Goal: Complete application form

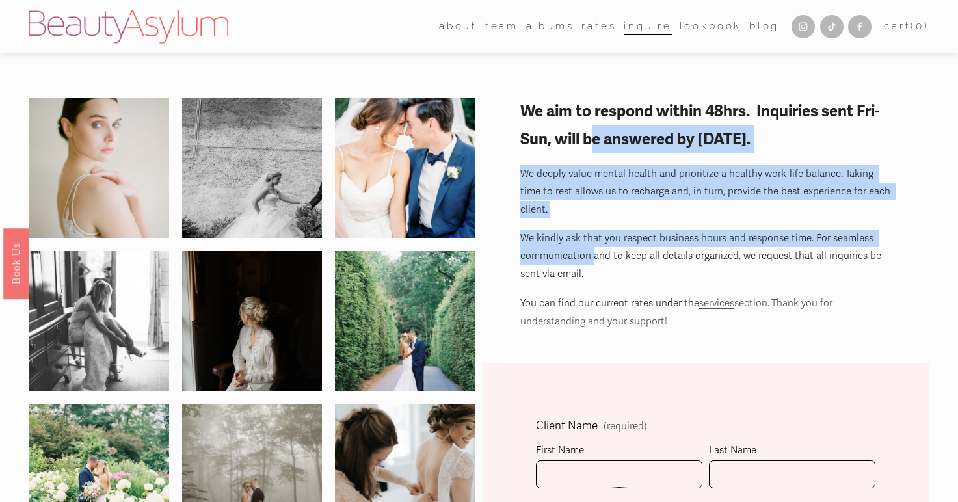
drag, startPoint x: 592, startPoint y: 136, endPoint x: 592, endPoint y: 231, distance: 94.9
click at [592, 231] on div "We aim to respond within 48hrs. Inquiries sent Fri-Sun, will be answered by [DA…" at bounding box center [705, 214] width 371 height 233
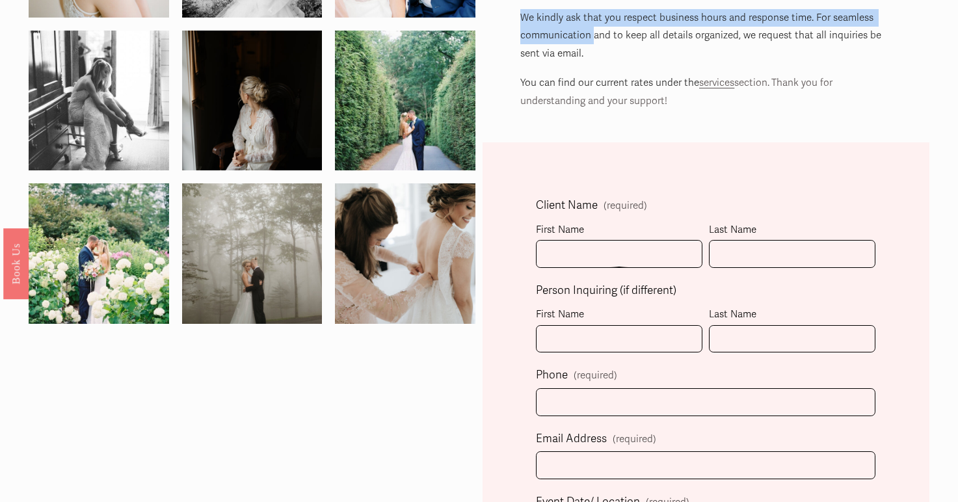
scroll to position [232, 0]
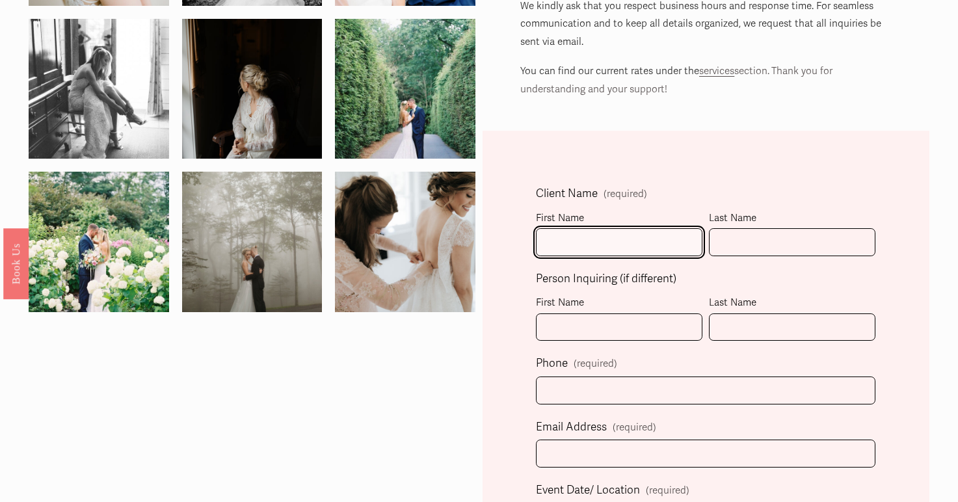
click at [603, 240] on input "First Name" at bounding box center [619, 242] width 166 height 28
type input "[PERSON_NAME]"
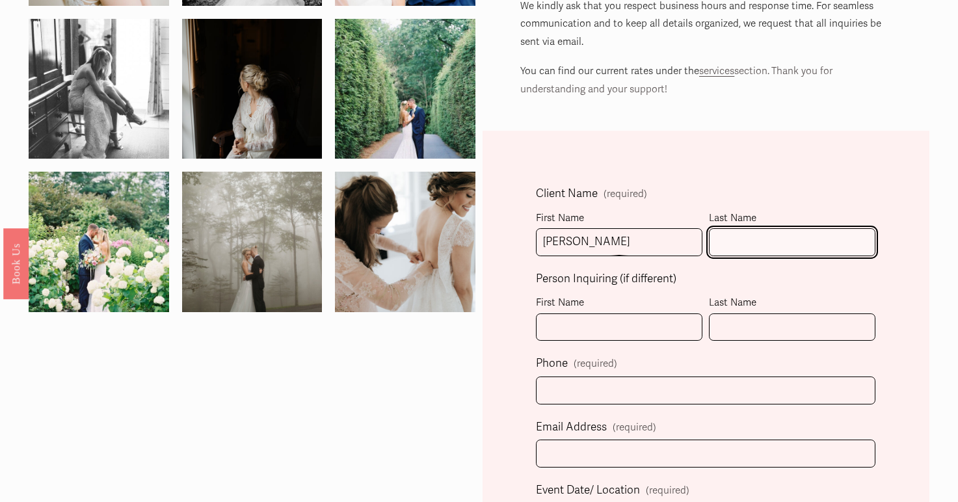
type input "[PERSON_NAME]"
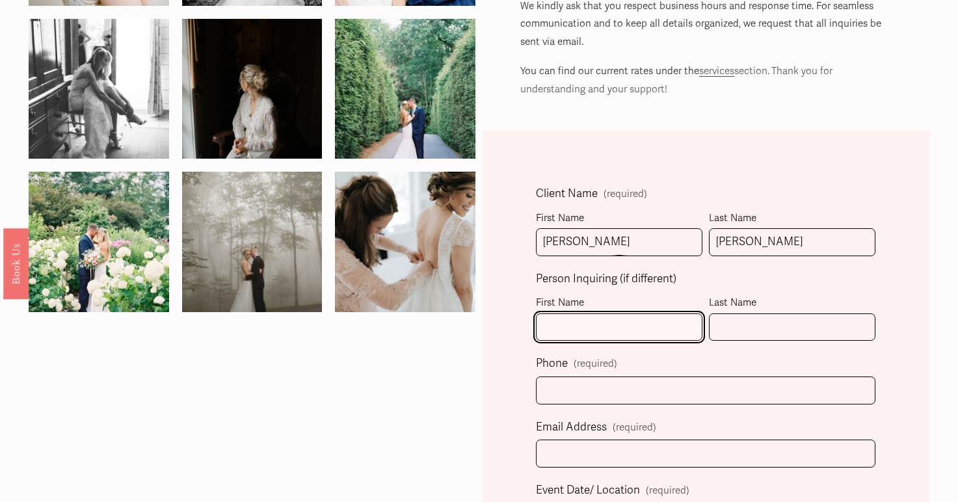
type input "[PERSON_NAME]"
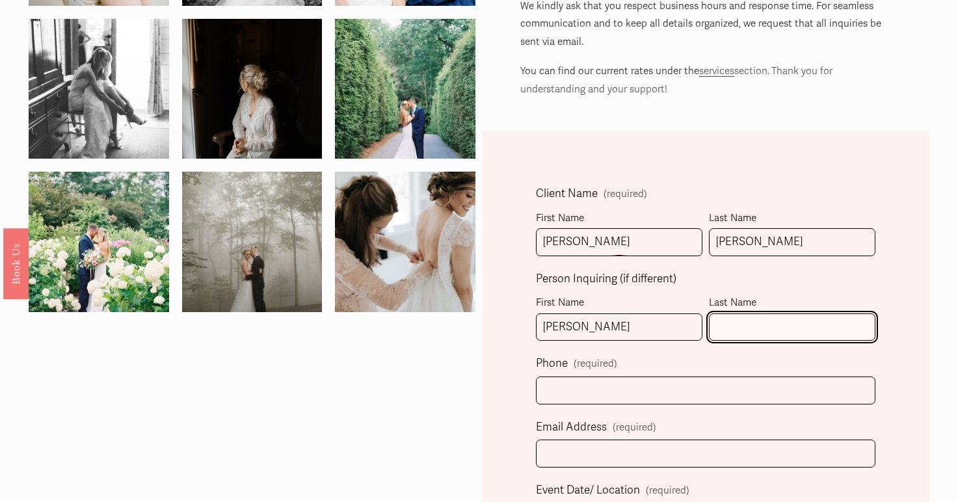
type input "[PERSON_NAME]"
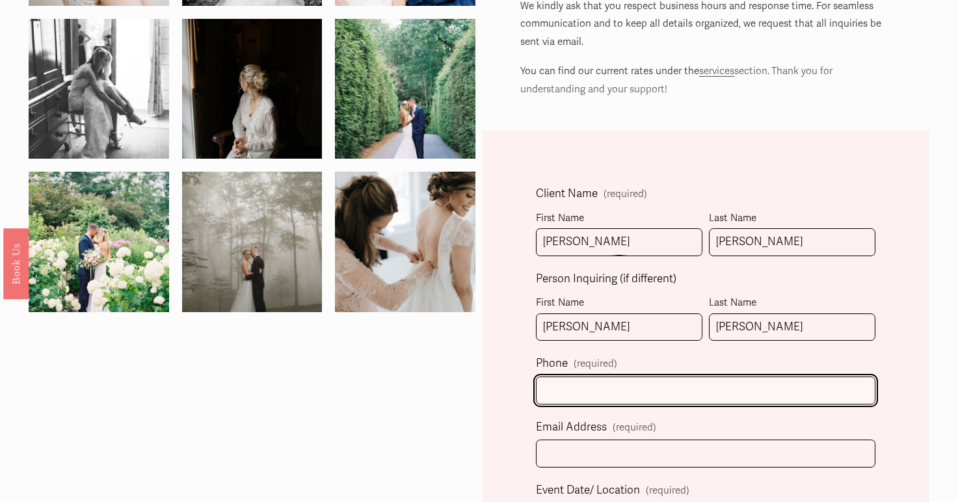
type input "[PHONE_NUMBER]"
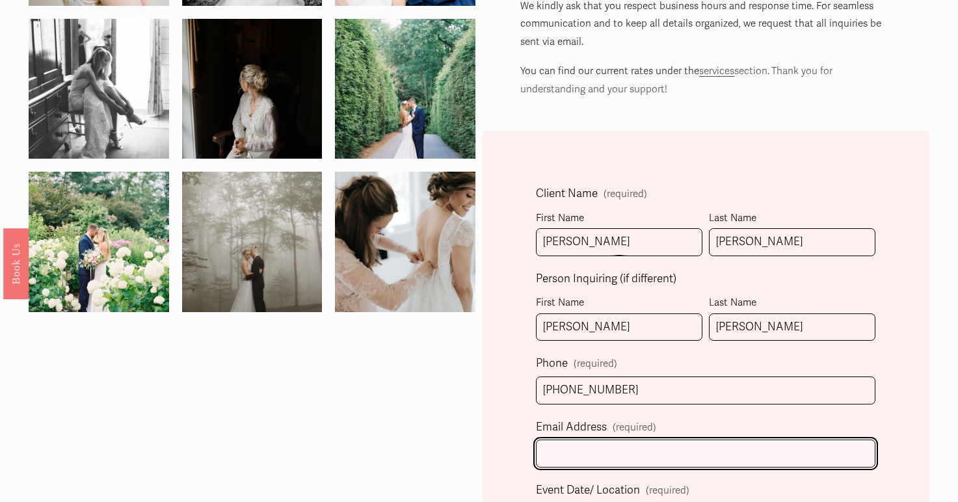
type input "[EMAIL_ADDRESS][DOMAIN_NAME]"
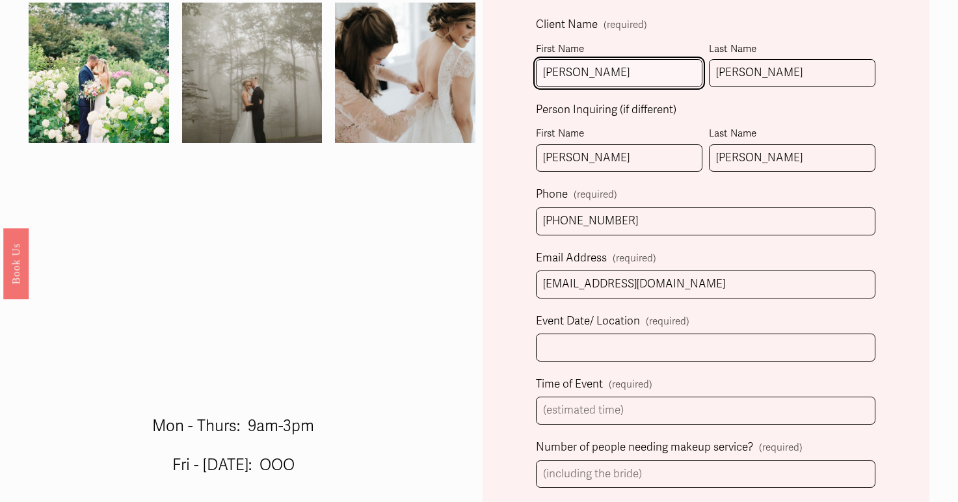
scroll to position [408, 0]
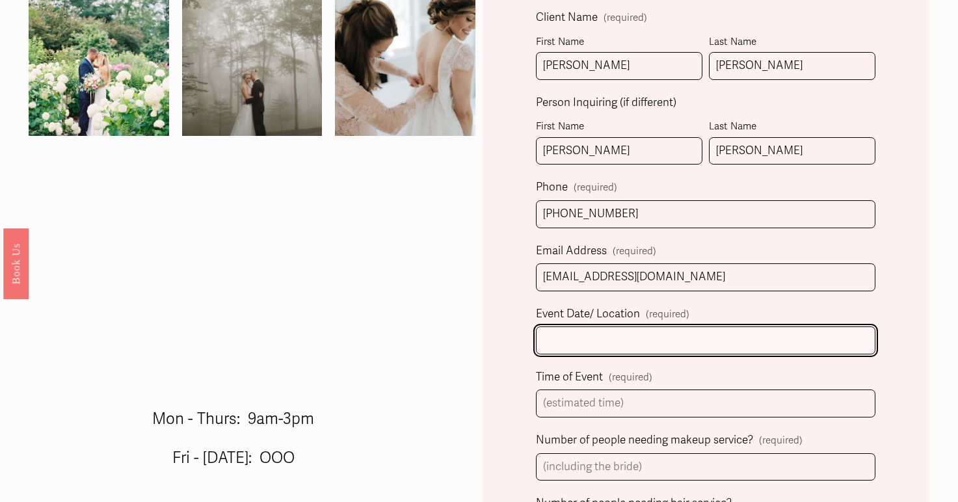
click at [658, 347] on input "Event Date/ Location (required)" at bounding box center [705, 340] width 339 height 28
drag, startPoint x: 655, startPoint y: 337, endPoint x: 586, endPoint y: 338, distance: 68.9
click at [586, 338] on input "[DATE] - 3030 cypress" at bounding box center [705, 340] width 339 height 28
paste input "[STREET_ADDRESS]"
type input "[DATE] - [STREET_ADDRESS]"
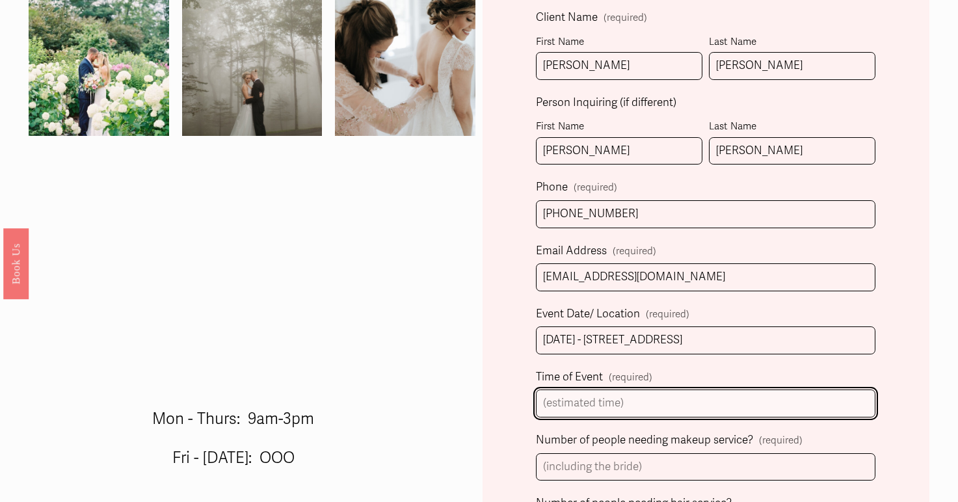
click at [628, 404] on input "Time of Event (required)" at bounding box center [705, 403] width 339 height 28
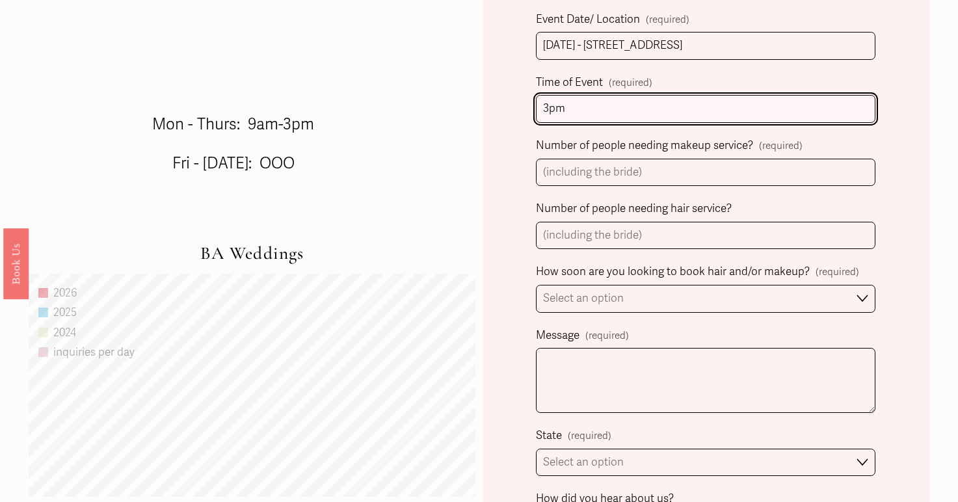
scroll to position [691, 0]
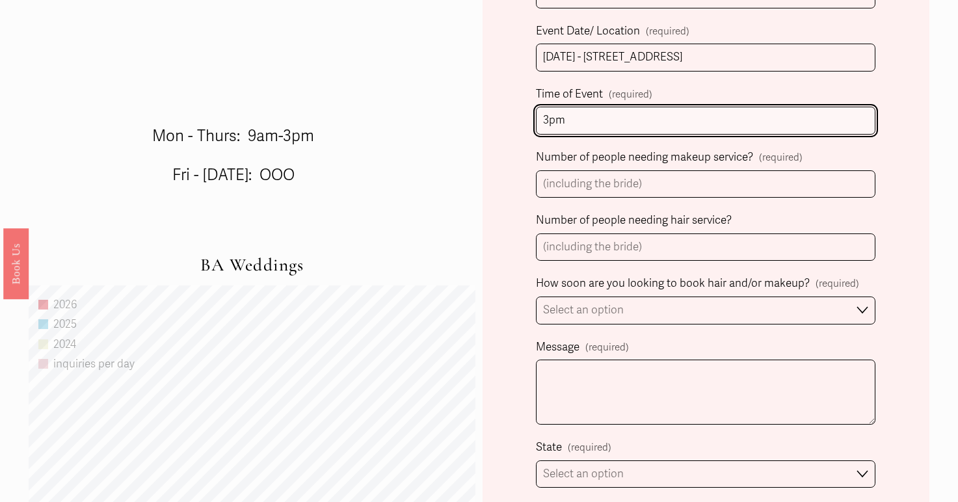
type input "3pm"
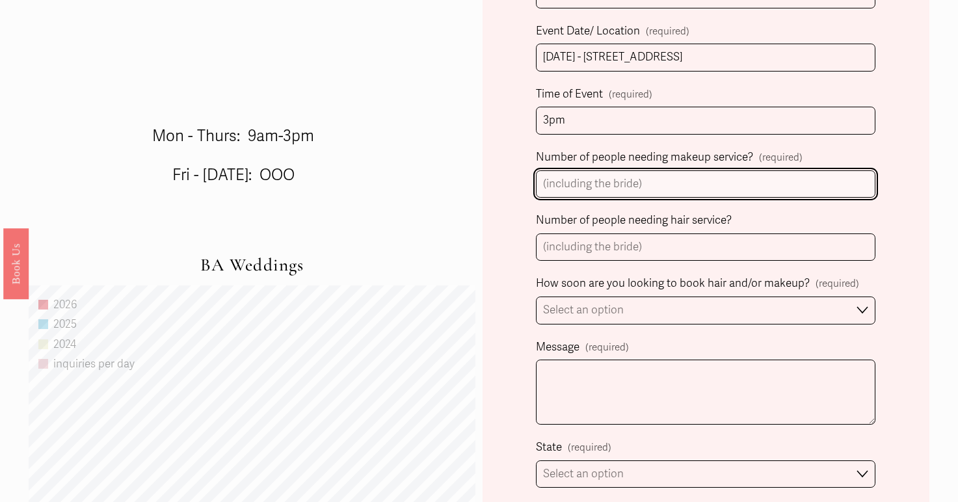
click at [676, 185] on input "Number of people needing makeup service? (required)" at bounding box center [705, 184] width 339 height 28
type input "7"
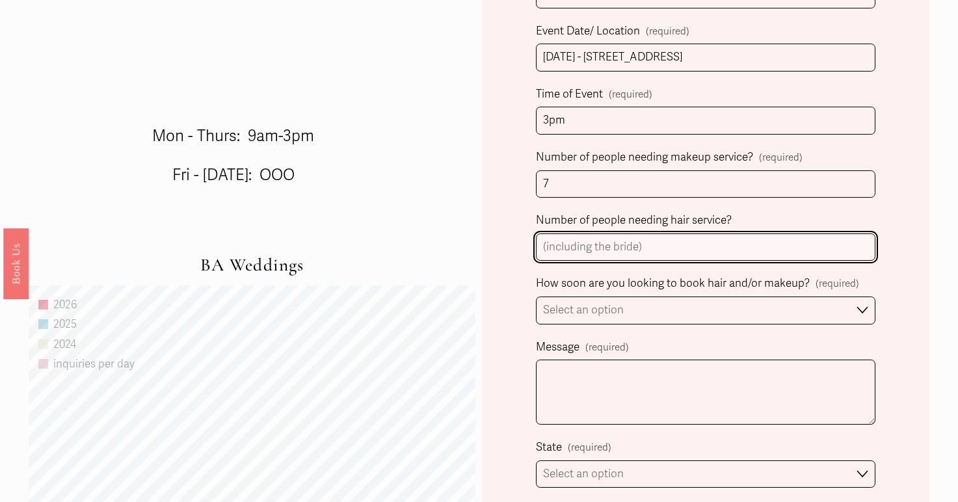
click at [661, 243] on input "Number of people needing hair service?" at bounding box center [705, 247] width 339 height 28
type input "7"
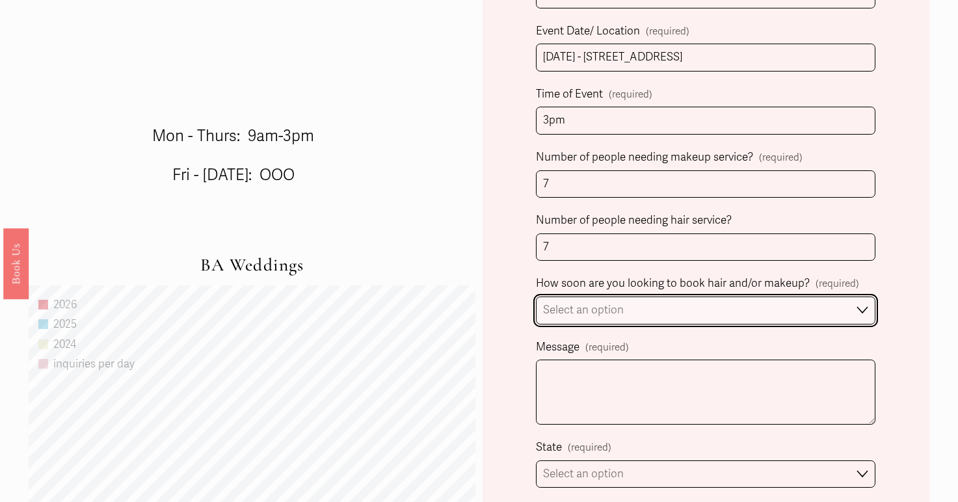
click at [653, 309] on select "Select an option Immediately 1-2 weeks I'm looking for information & not ready …" at bounding box center [705, 310] width 339 height 28
select select "I'm looking for information & not ready to book just yet"
click at [536, 296] on select "Select an option Immediately 1-2 weeks I'm looking for information & not ready …" at bounding box center [705, 310] width 339 height 28
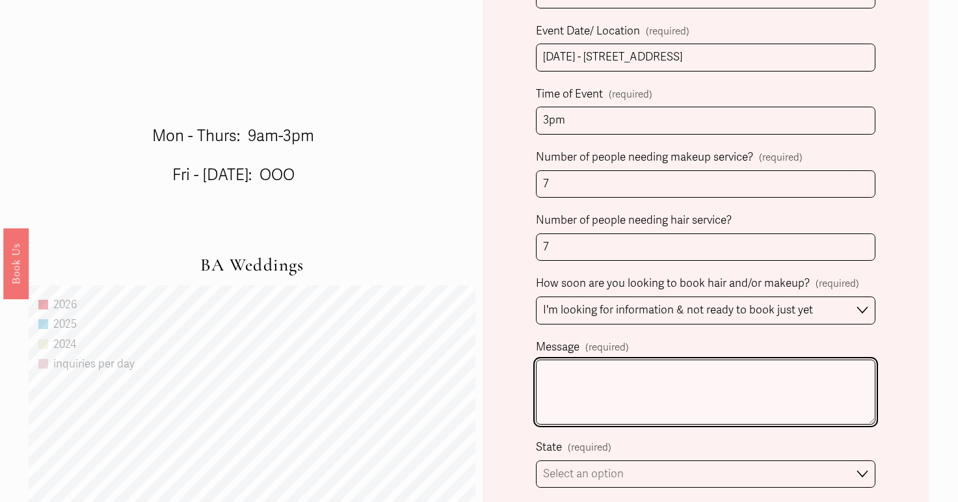
click at [640, 389] on textarea "Message (required)" at bounding box center [705, 392] width 339 height 65
paste textarea "Im reaching out for the my friend who is the bride. She has curly/coarse hair a…"
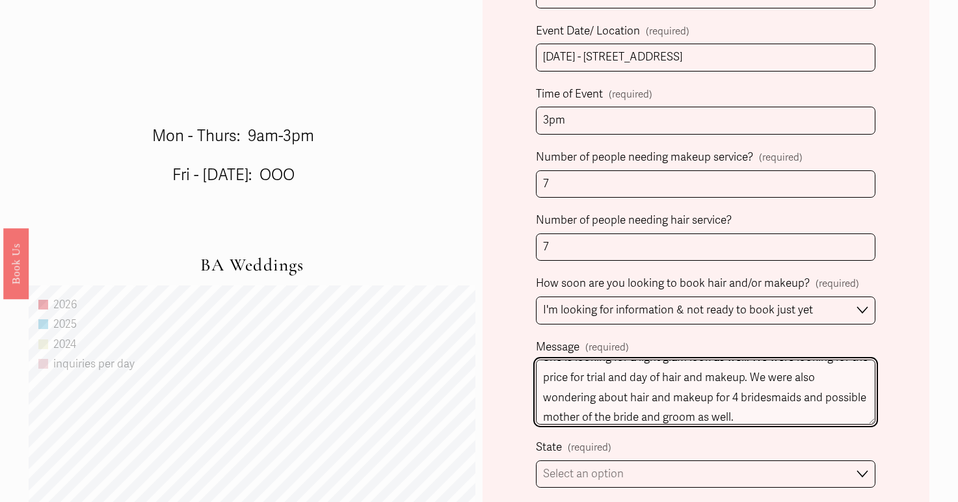
scroll to position [62, 0]
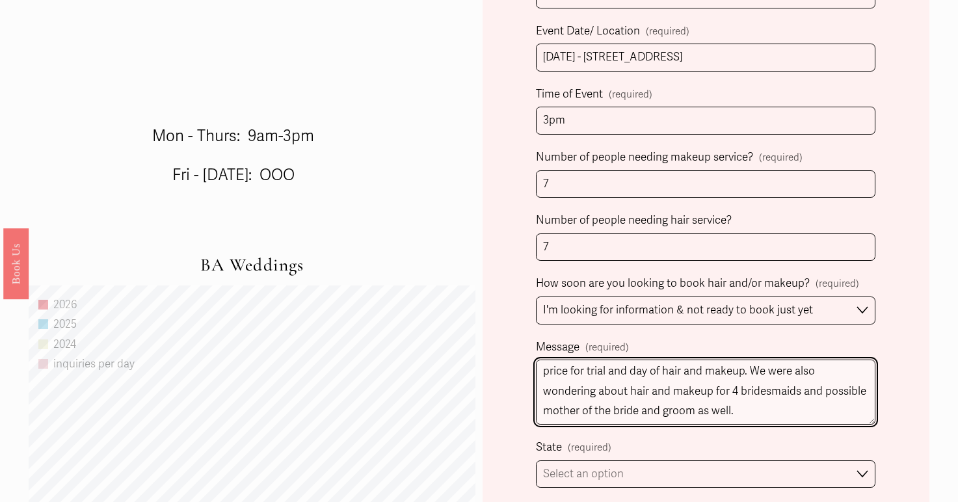
click at [681, 389] on textarea "Im reaching out for the my friend who is the bride. She has curly/coarse hair a…" at bounding box center [705, 392] width 339 height 65
click at [715, 419] on textarea "Im reaching out for the my friend who is the bride. She has curly/coarse hair a…" at bounding box center [705, 392] width 339 height 65
drag, startPoint x: 712, startPoint y: 418, endPoint x: 590, endPoint y: 414, distance: 121.7
click at [590, 414] on textarea "Im reaching out for the my friend who is the bride. She has curly/coarse hair a…" at bounding box center [705, 392] width 339 height 65
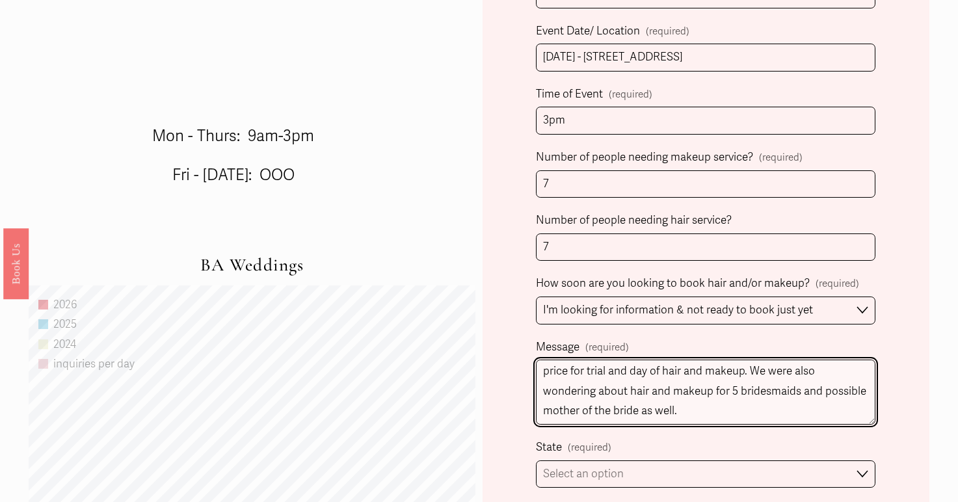
click at [808, 392] on textarea "Im reaching out for the my friend who is the bride. She has curly/coarse hair a…" at bounding box center [705, 392] width 339 height 65
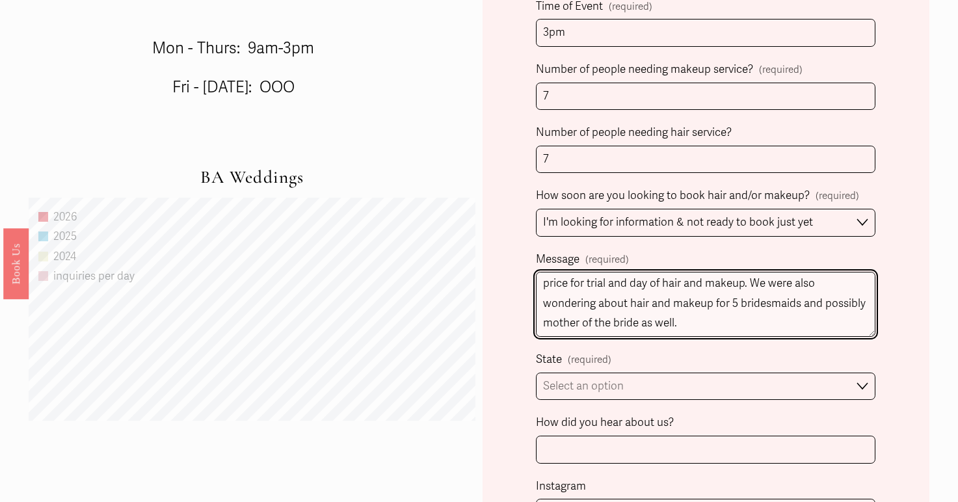
scroll to position [788, 0]
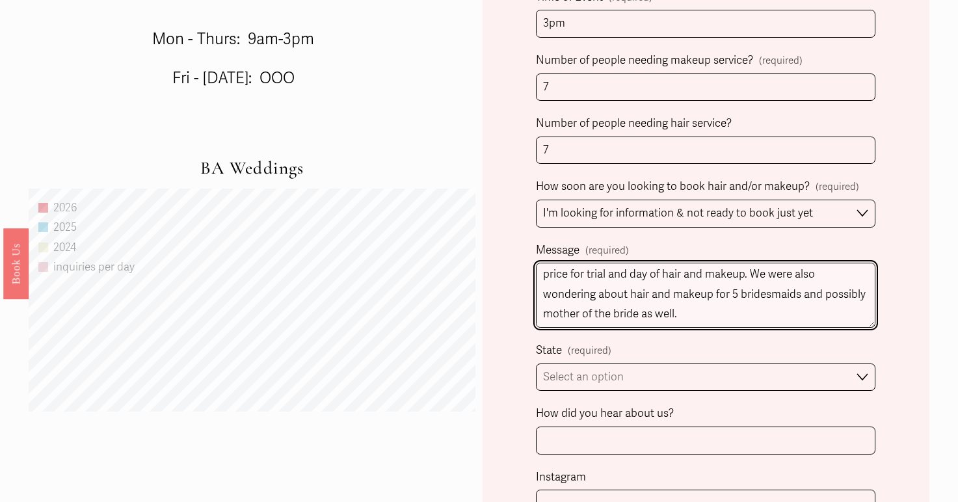
type textarea "Im reaching out for the my friend who is the bride. She has curly/coarse hair a…"
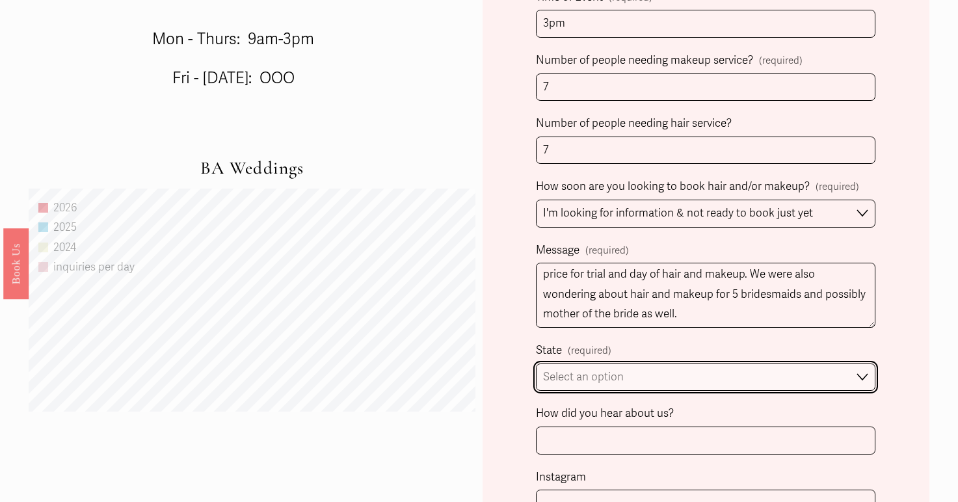
click at [695, 380] on select "Select an option Please Select One [GEOGRAPHIC_DATA], [GEOGRAPHIC_DATA] [GEOGRA…" at bounding box center [705, 377] width 339 height 28
select select "[GEOGRAPHIC_DATA], [GEOGRAPHIC_DATA]"
click at [536, 363] on select "Select an option Please Select One [GEOGRAPHIC_DATA], [GEOGRAPHIC_DATA] [GEOGRA…" at bounding box center [705, 377] width 339 height 28
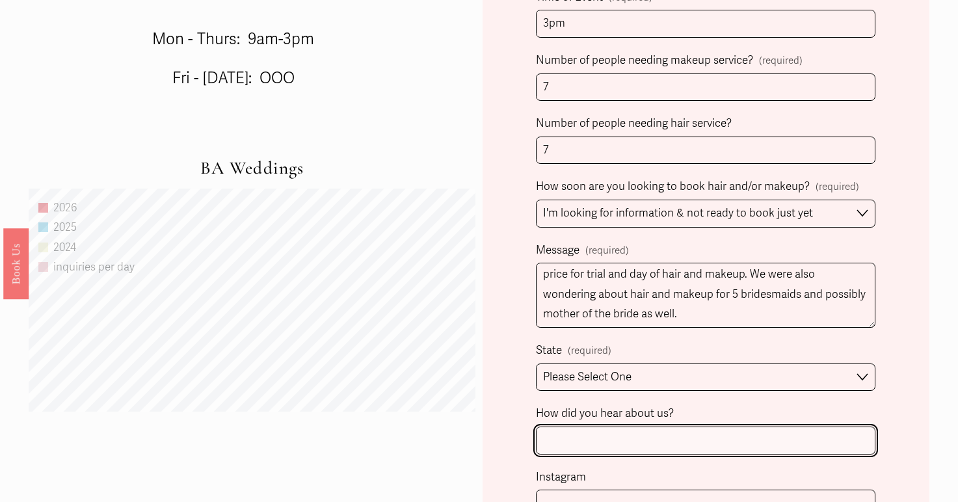
click at [679, 436] on input "How did you hear about us?" at bounding box center [705, 441] width 339 height 28
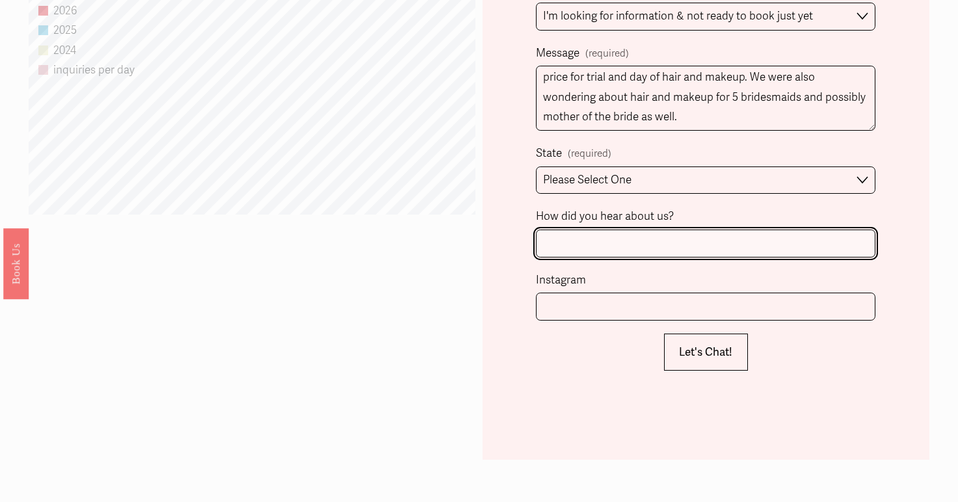
scroll to position [1075, 0]
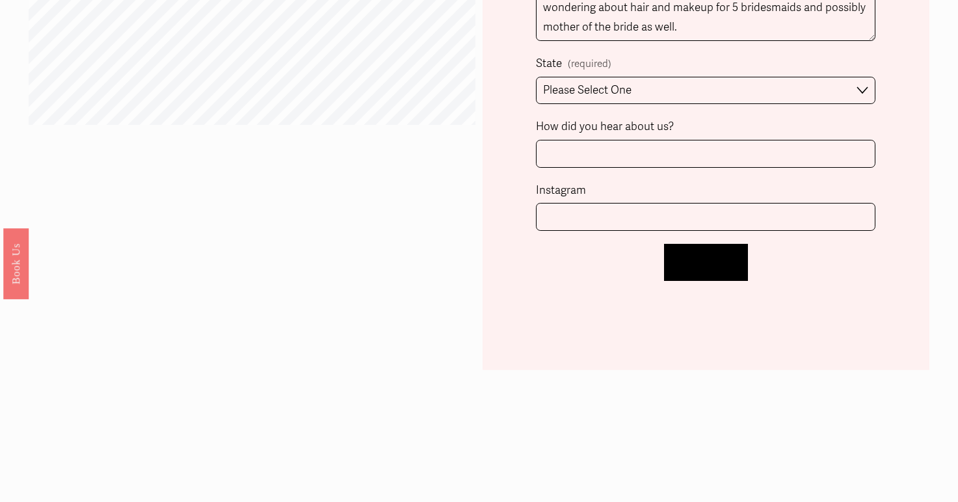
click at [700, 254] on button "Let's Chat! Let's Chat!" at bounding box center [705, 262] width 83 height 37
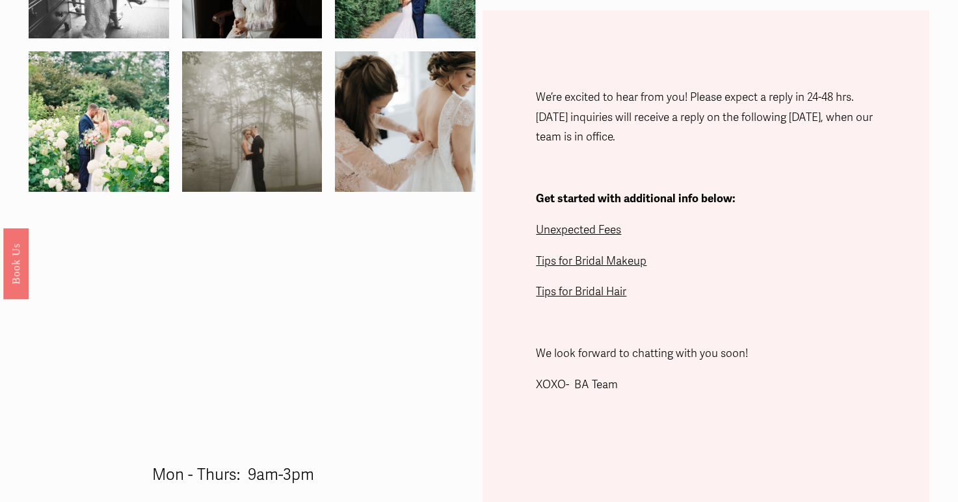
scroll to position [348, 0]
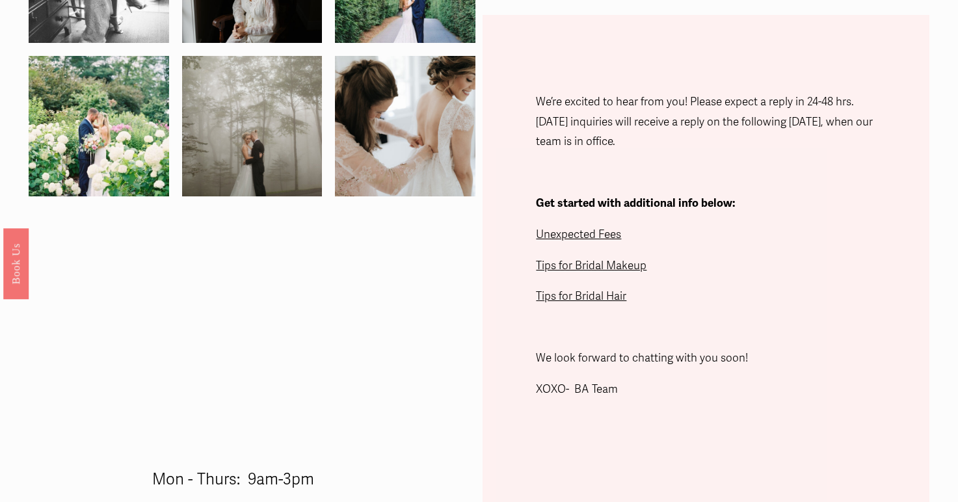
click at [601, 235] on span "Unexpected Fees" at bounding box center [578, 235] width 85 height 14
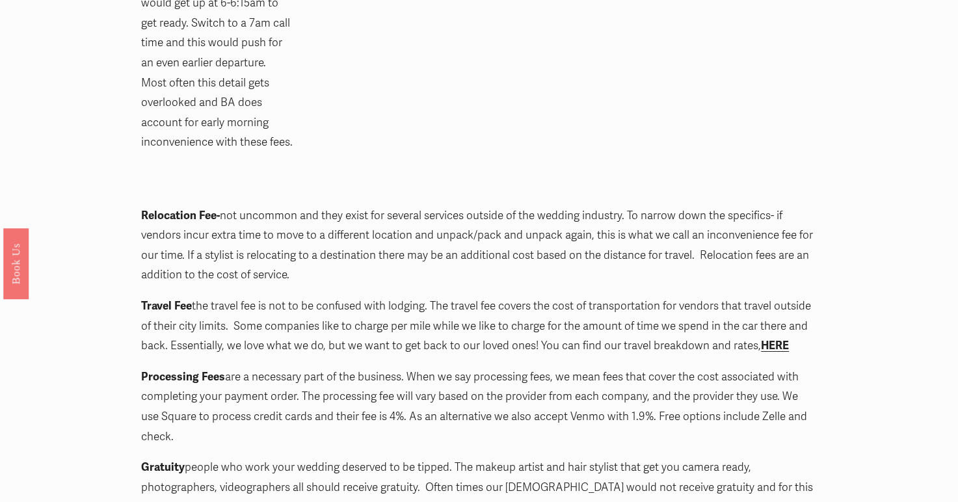
scroll to position [1692, 0]
click at [772, 338] on strong "HERE" at bounding box center [775, 345] width 28 height 14
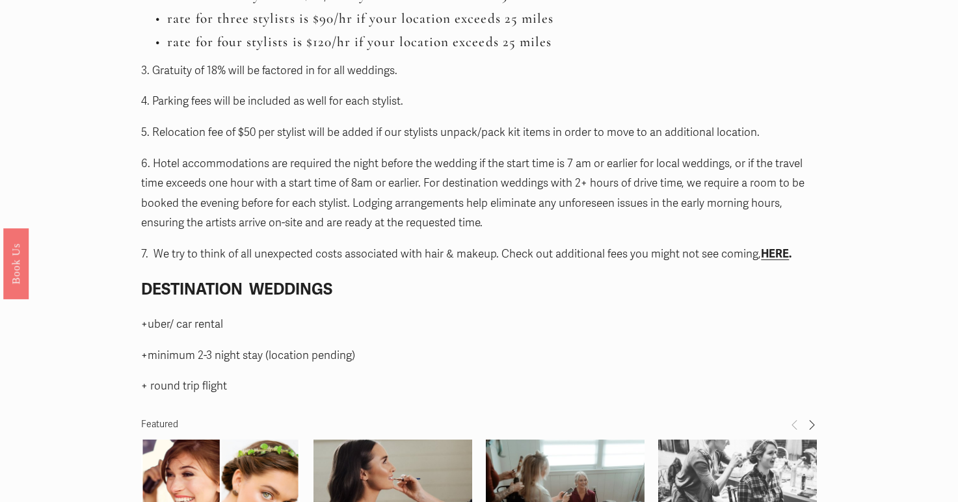
scroll to position [1291, 0]
